Goal: Information Seeking & Learning: Learn about a topic

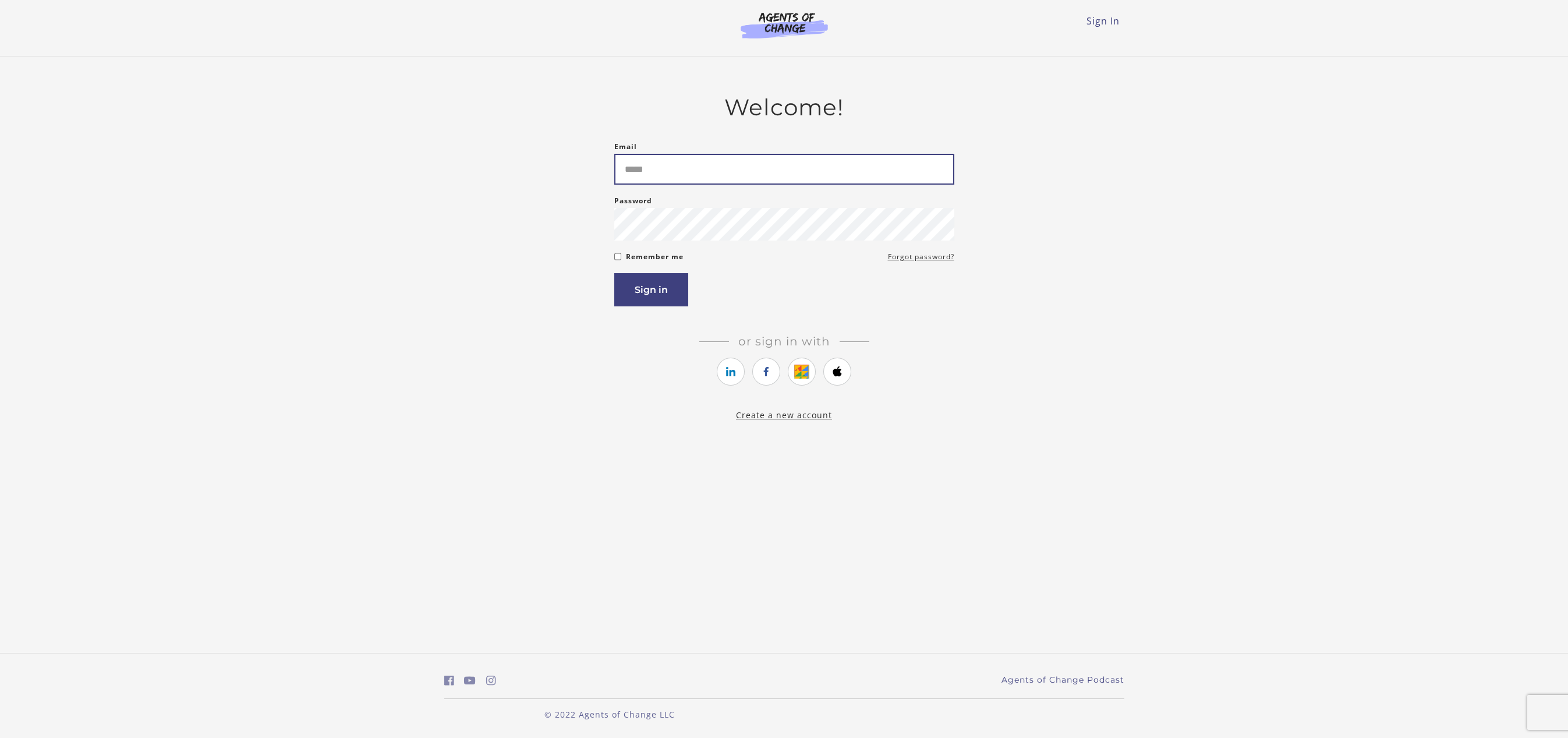
drag, startPoint x: 0, startPoint y: 0, endPoint x: 890, endPoint y: 163, distance: 904.8
click at [890, 163] on input "Email" at bounding box center [784, 169] width 340 height 31
type input "**********"
click at [614, 273] on button "Sign in" at bounding box center [651, 290] width 74 height 33
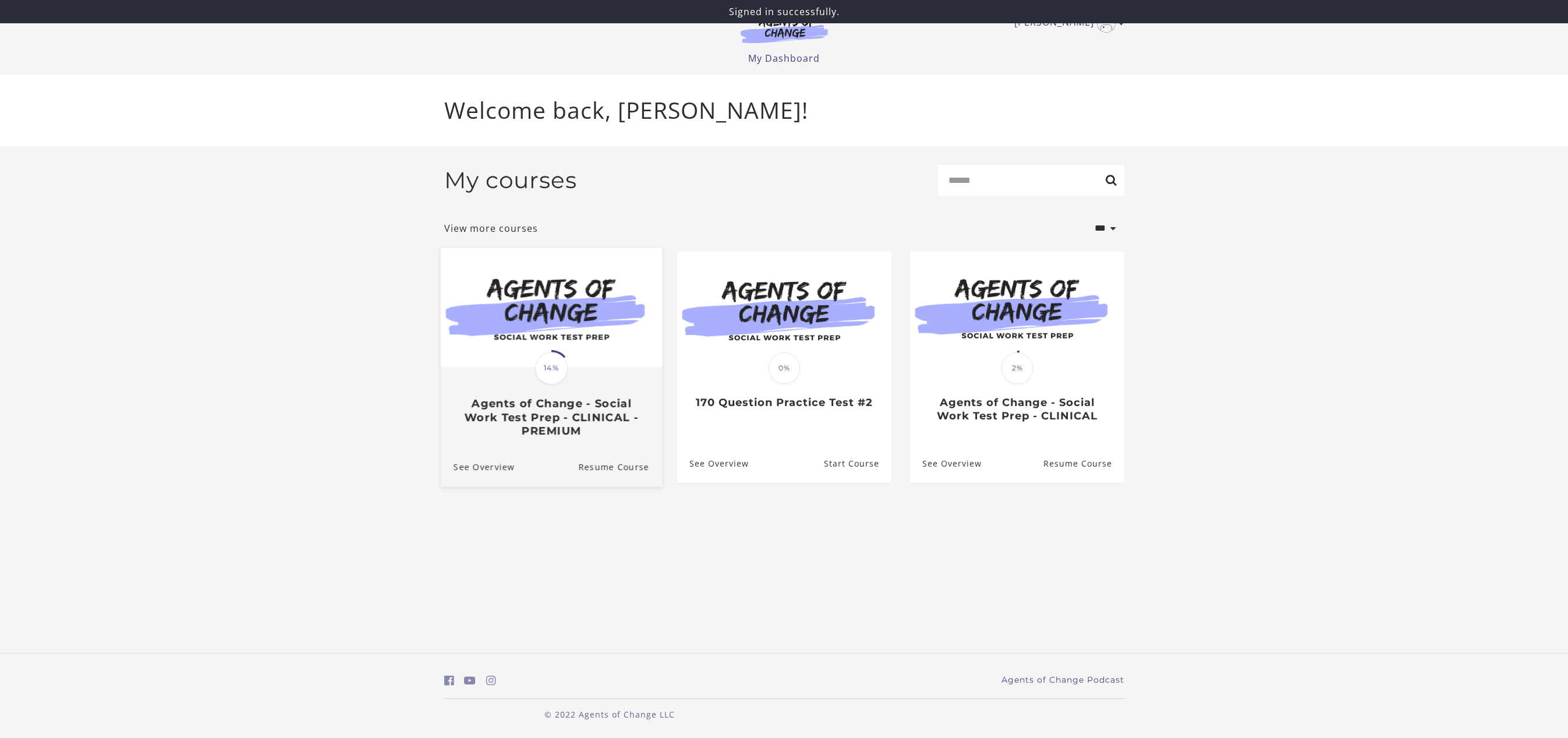
click at [579, 426] on h3 "Agents of Change - Social Work Test Prep - CLINICAL - PREMIUM" at bounding box center [550, 417] width 196 height 41
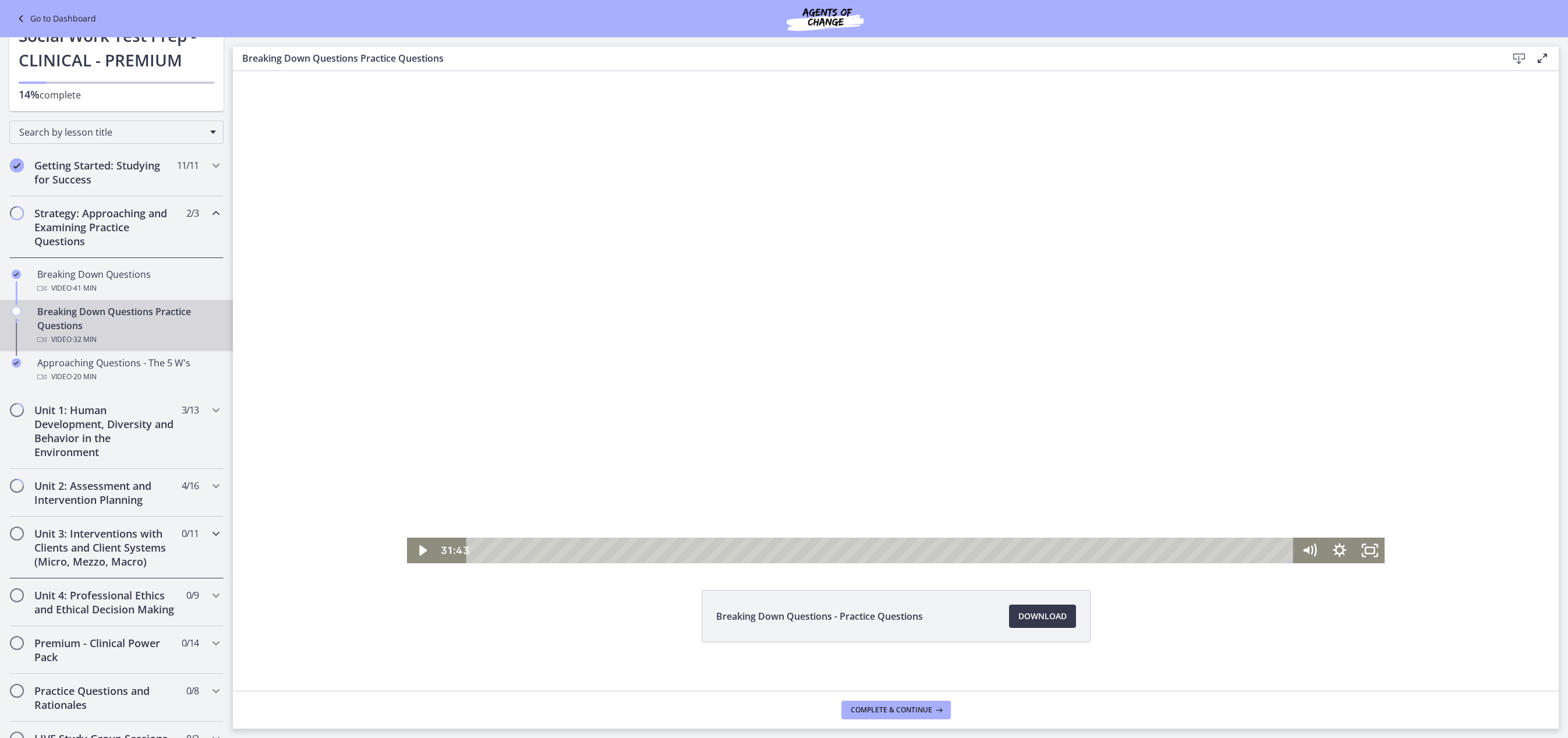
scroll to position [175, 0]
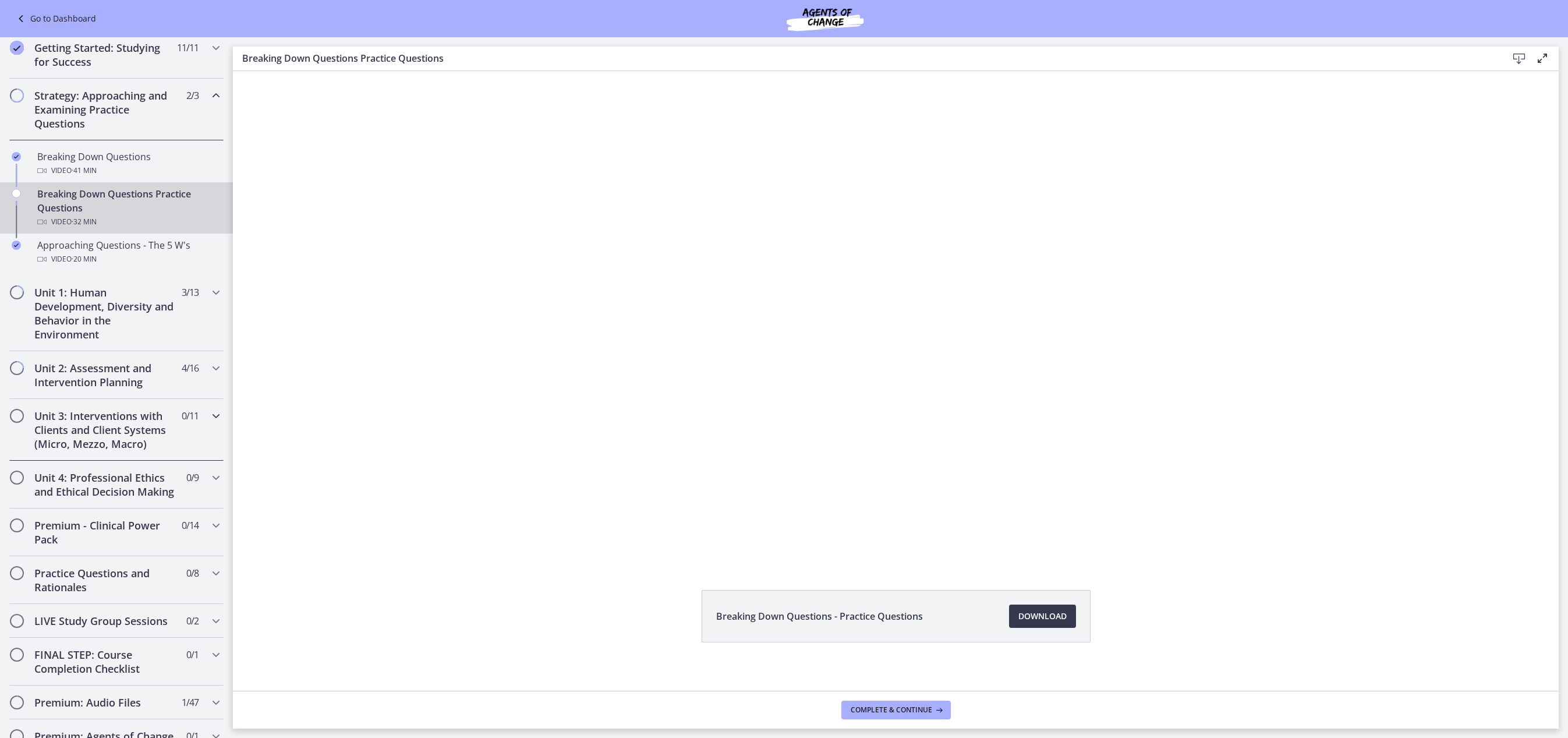
click at [78, 445] on h2 "Unit 3: Interventions with Clients and Client Systems (Micro, Mezzo, Macro)" at bounding box center [105, 429] width 142 height 42
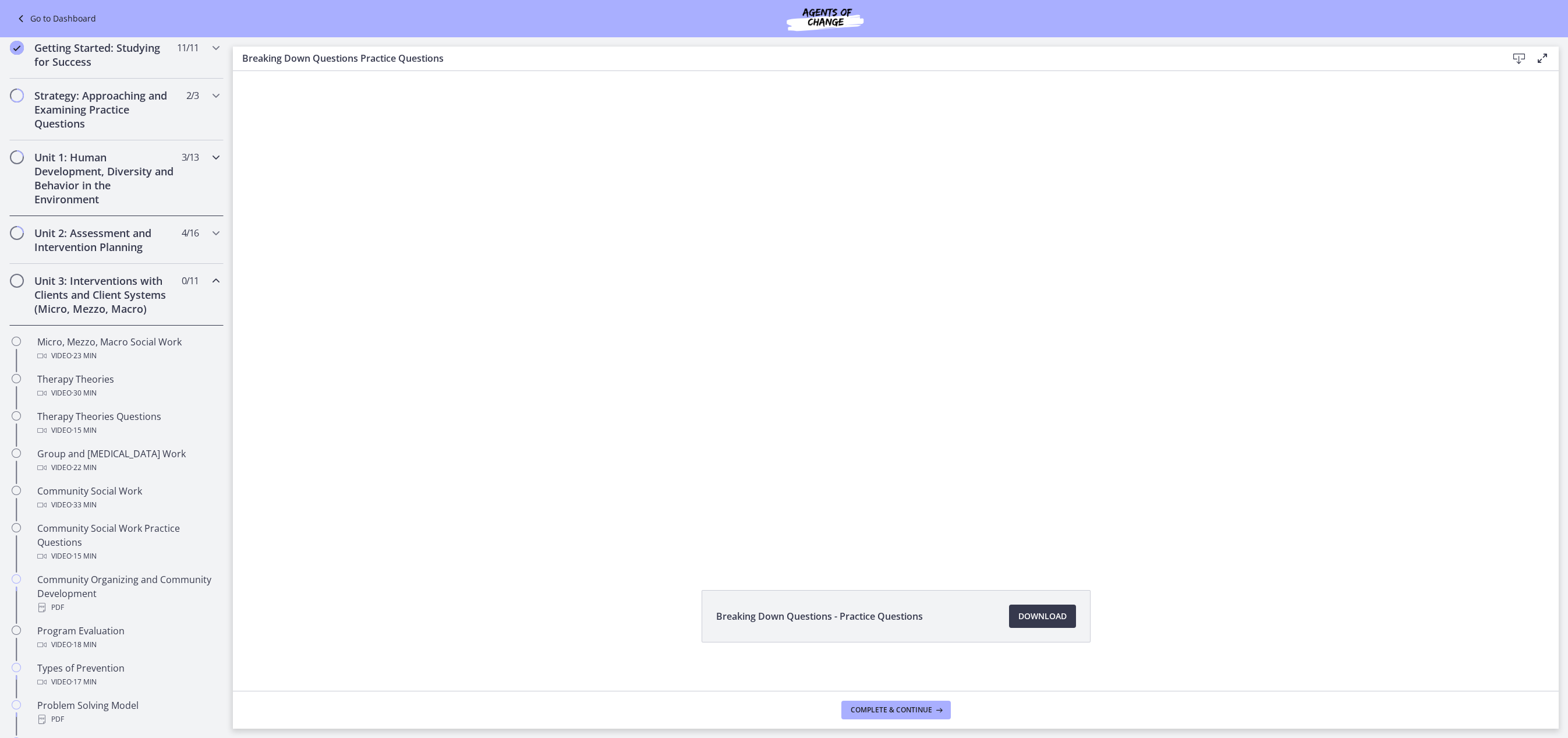
click at [90, 184] on h2 "Unit 1: Human Development, Diversity and Behavior in the Environment" at bounding box center [105, 179] width 142 height 56
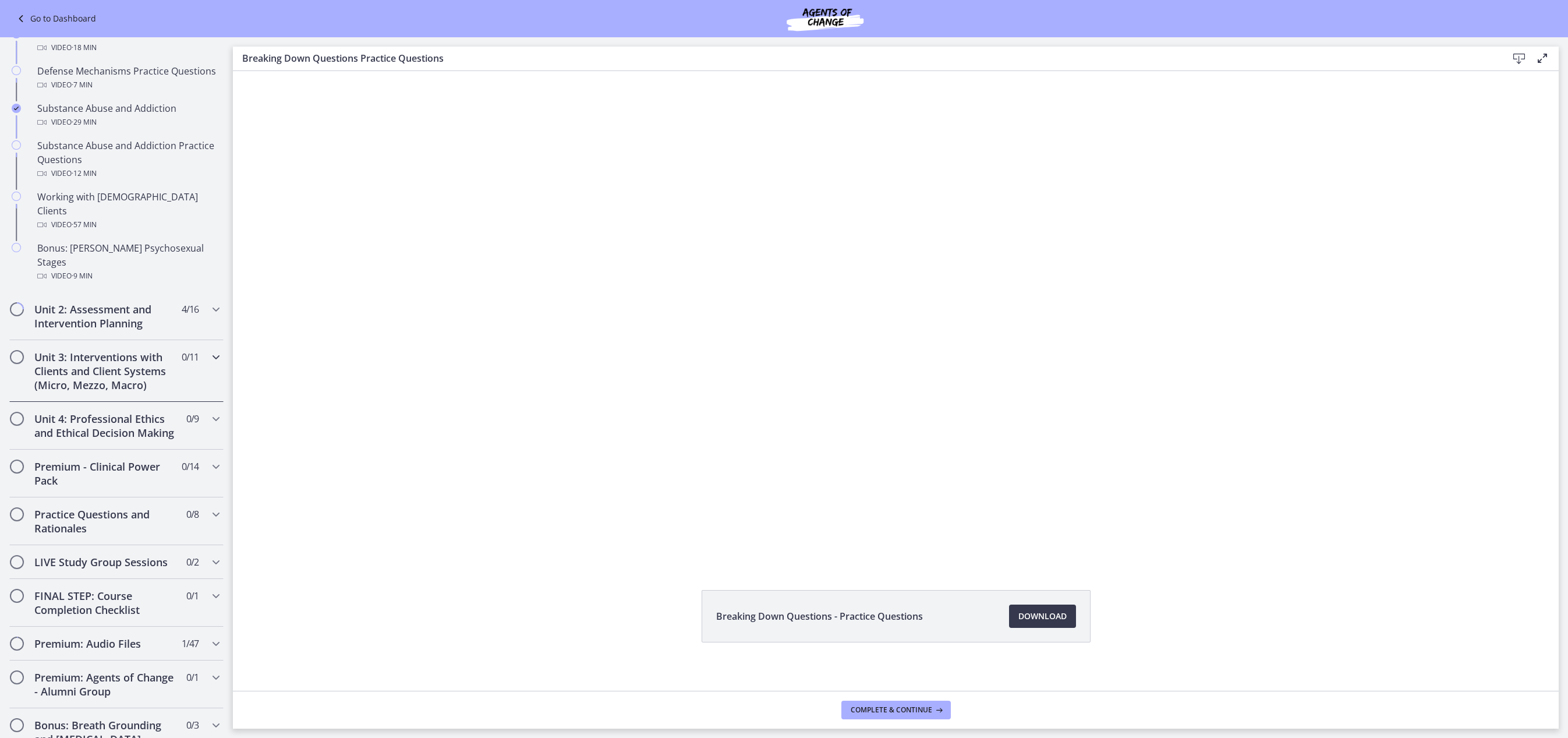
scroll to position [699, 0]
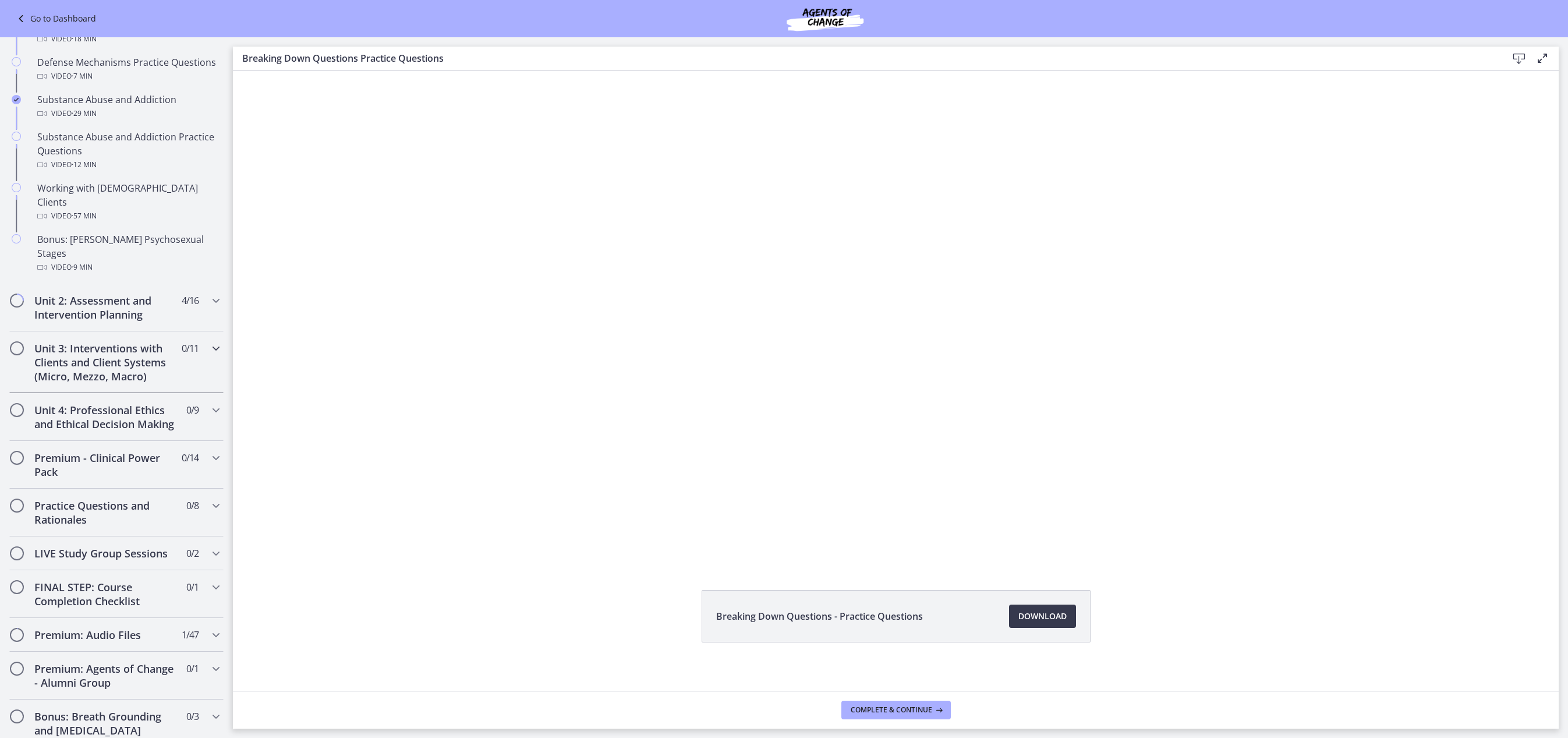
click at [55, 341] on h2 "Unit 3: Interventions with Clients and Client Systems (Micro, Mezzo, Macro)" at bounding box center [105, 361] width 142 height 42
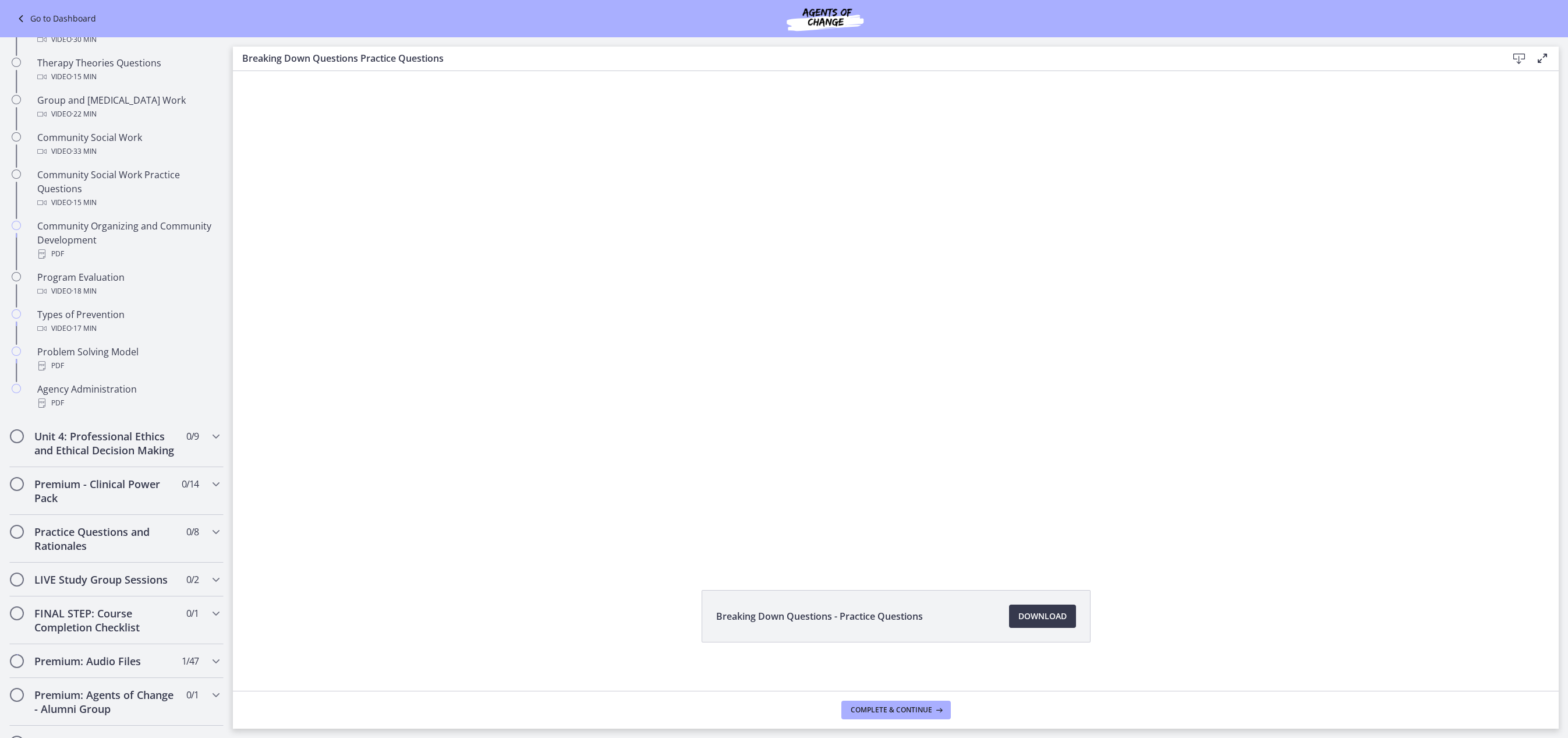
scroll to position [437, 0]
click at [96, 462] on h2 "Unit 4: Professional Ethics and Ethical Decision Making" at bounding box center [105, 447] width 142 height 28
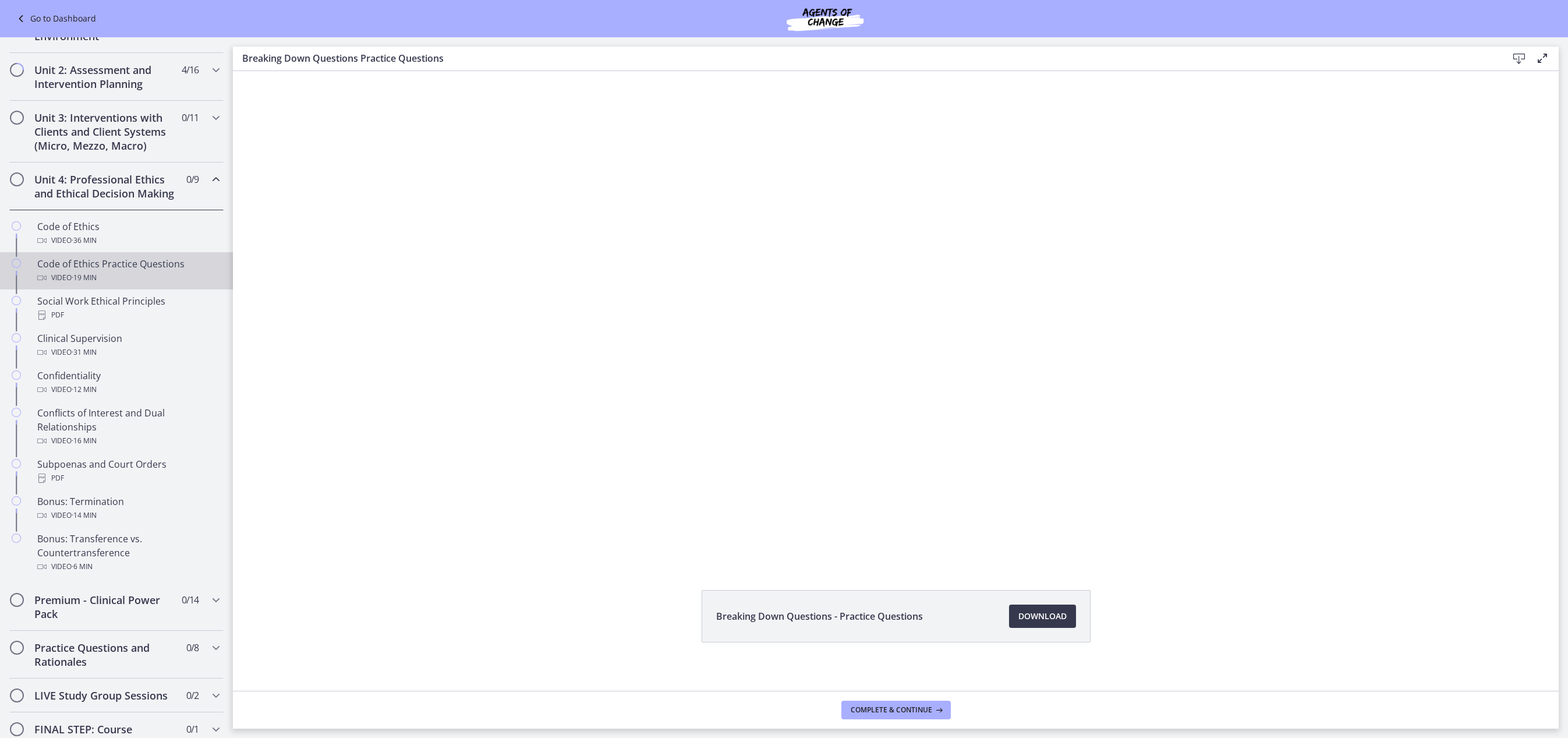
scroll to position [334, 0]
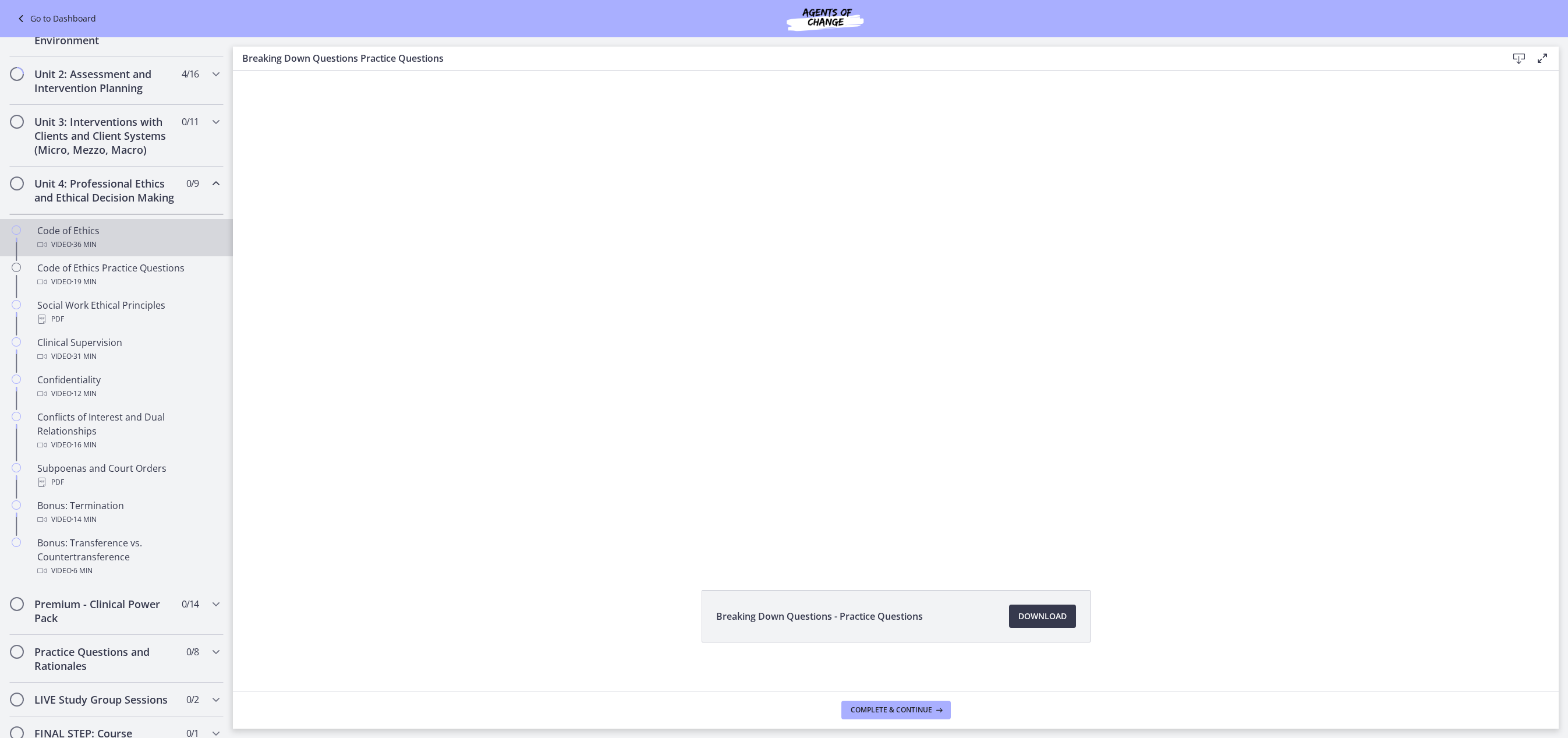
click at [96, 252] on div "Code of Ethics Video · 36 min" at bounding box center [128, 238] width 182 height 28
